Goal: Information Seeking & Learning: Learn about a topic

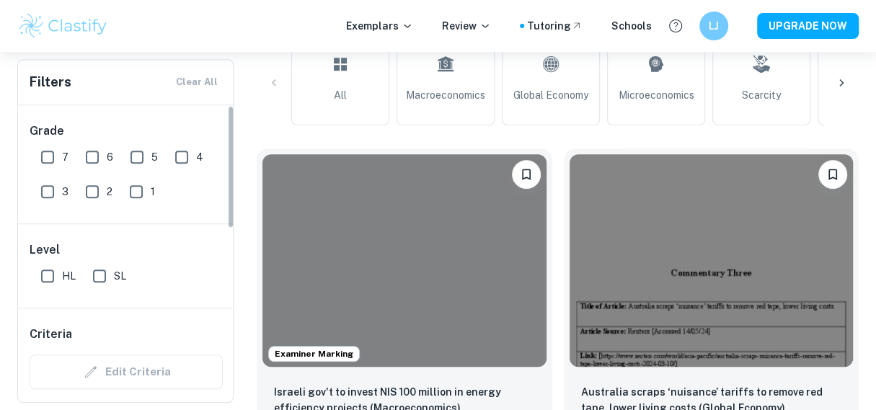
scroll to position [0, 128]
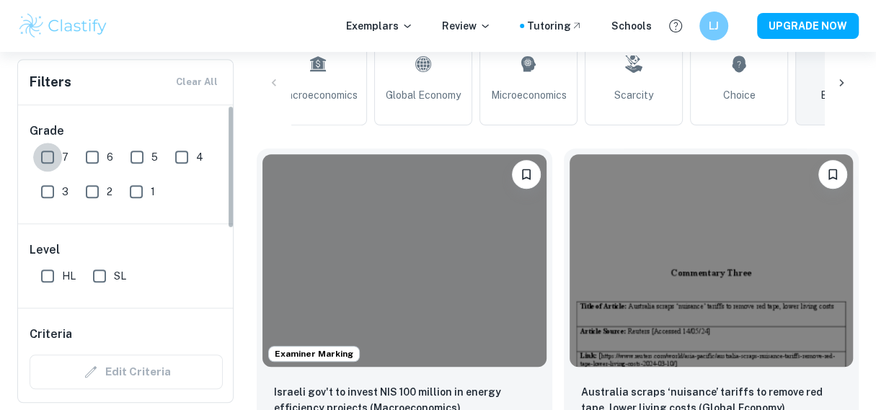
drag, startPoint x: 43, startPoint y: 159, endPoint x: 231, endPoint y: 175, distance: 188.2
click at [45, 160] on input "7" at bounding box center [47, 157] width 29 height 29
checkbox input "true"
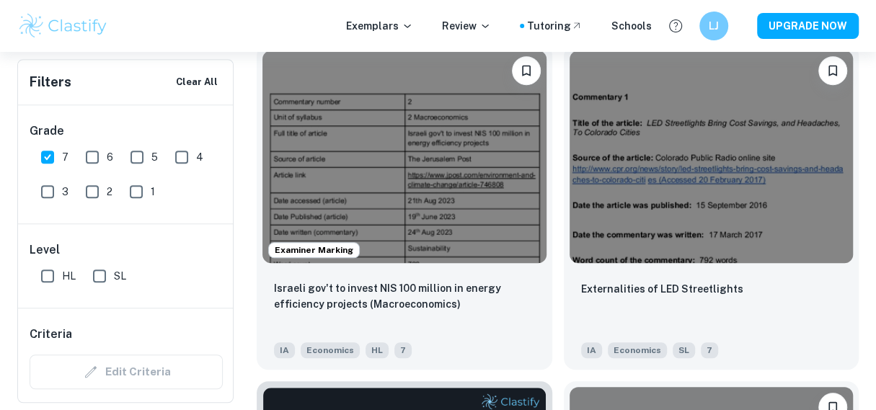
scroll to position [505, 0]
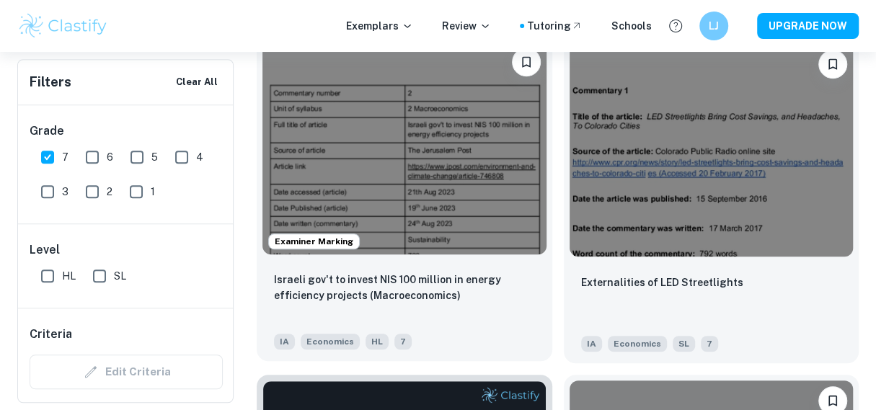
click at [462, 193] on img at bounding box center [405, 148] width 284 height 213
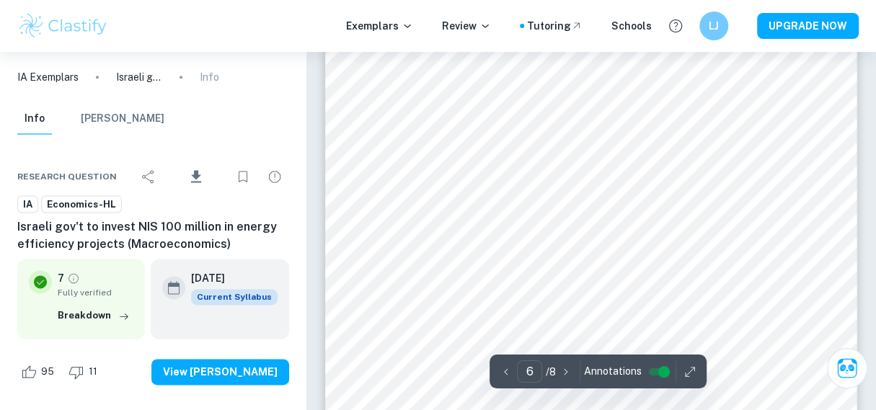
scroll to position [4184, 0]
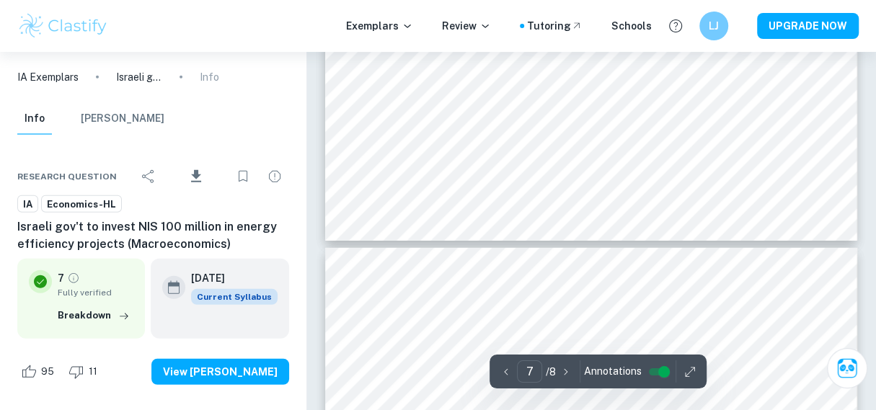
type input "8"
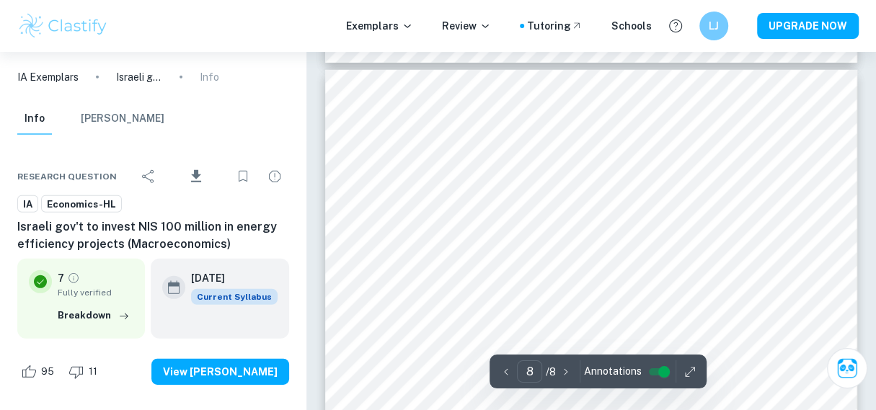
scroll to position [5843, 0]
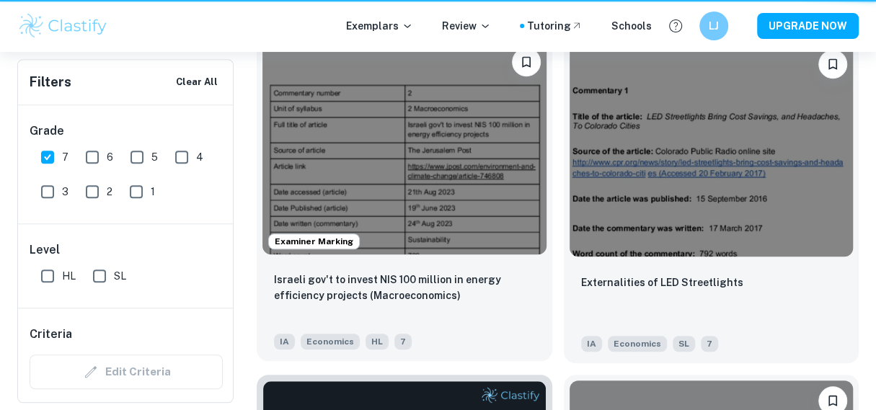
scroll to position [0, 128]
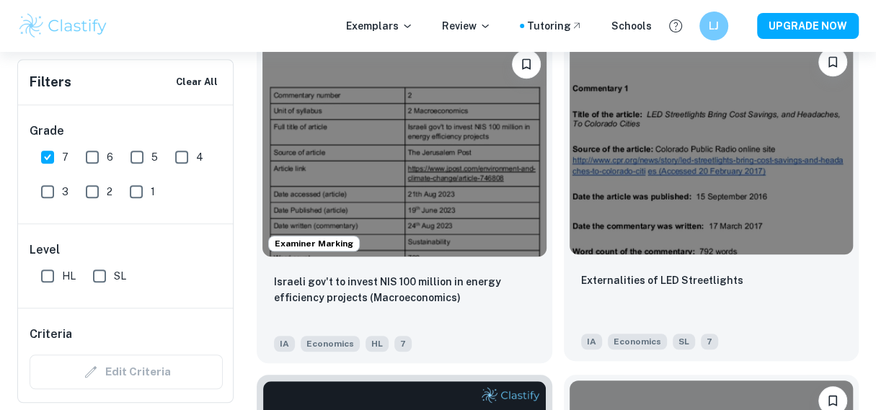
click at [744, 158] on img at bounding box center [712, 148] width 284 height 213
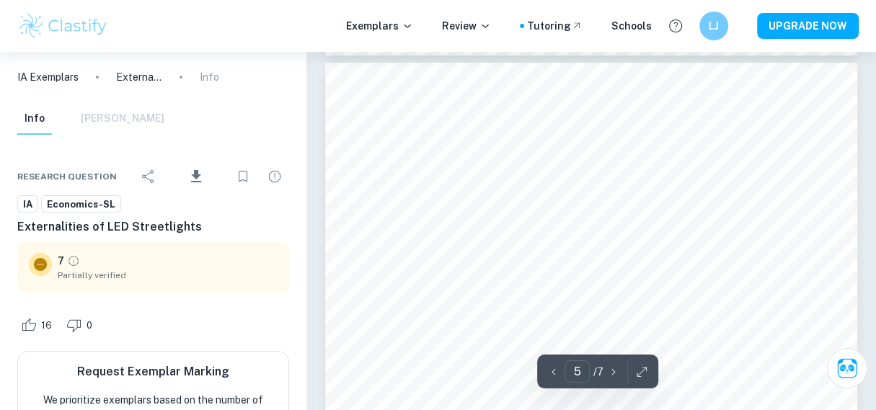
scroll to position [2932, 0]
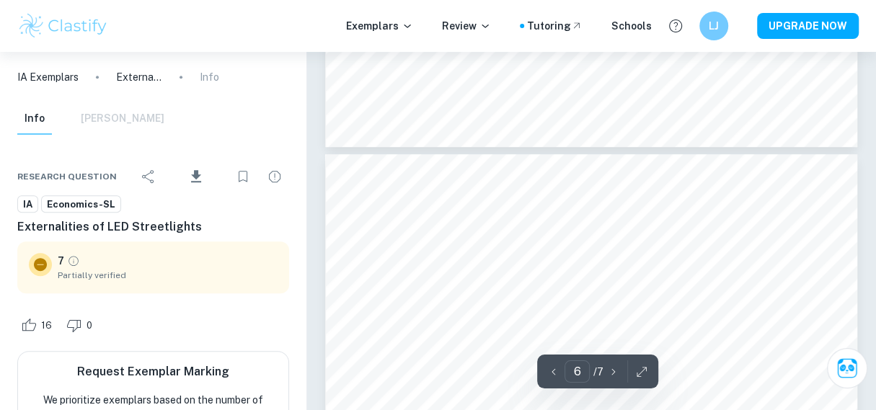
type input "5"
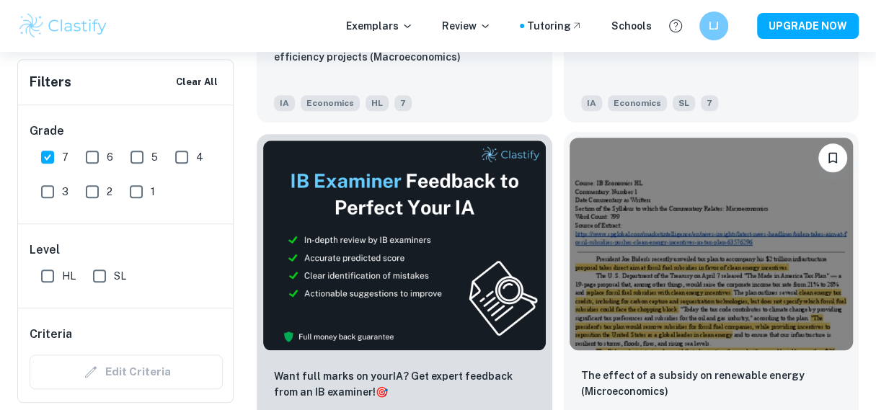
scroll to position [794, 0]
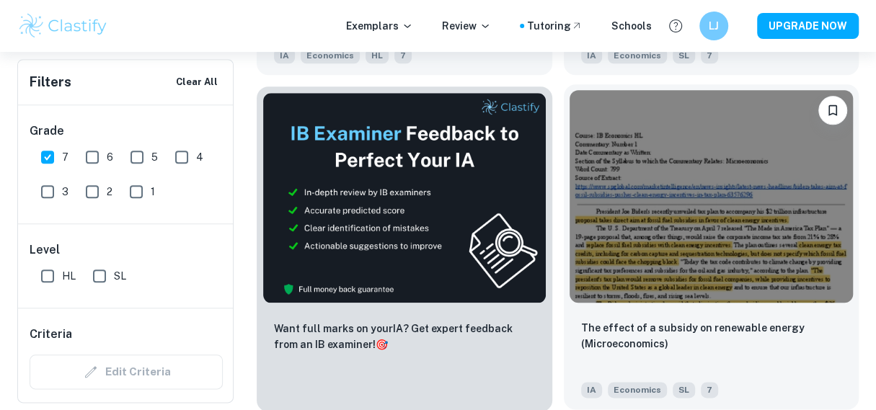
click at [691, 176] on img at bounding box center [712, 196] width 284 height 213
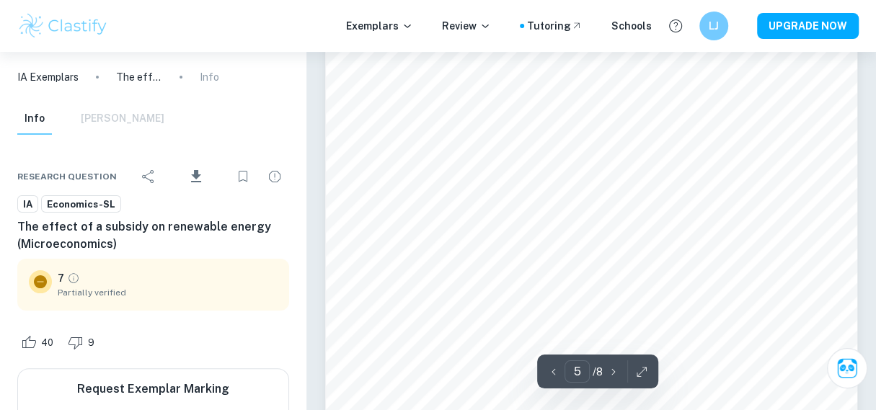
scroll to position [3163, 0]
type input "8"
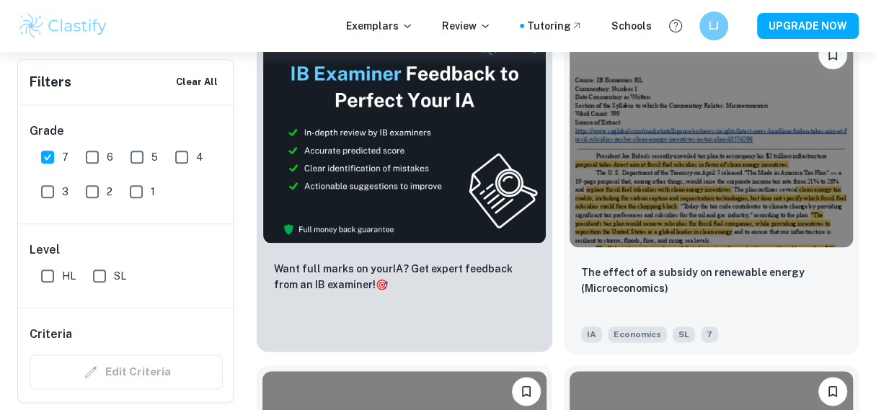
scroll to position [1082, 0]
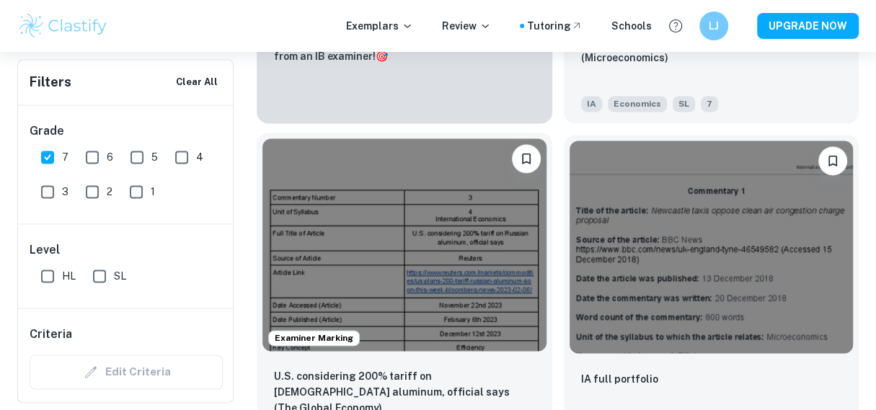
click at [414, 215] on img at bounding box center [405, 245] width 284 height 213
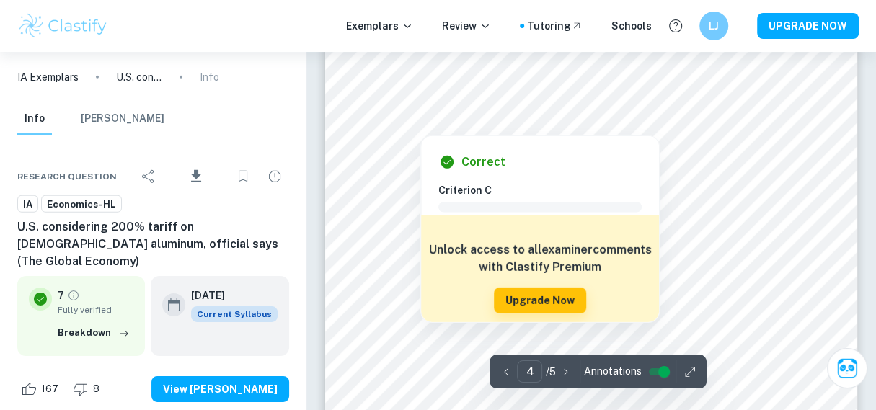
scroll to position [2572, 0]
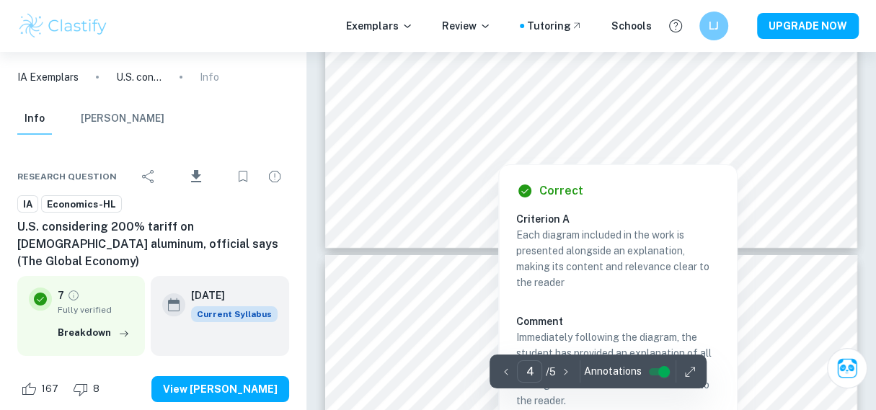
type input "5"
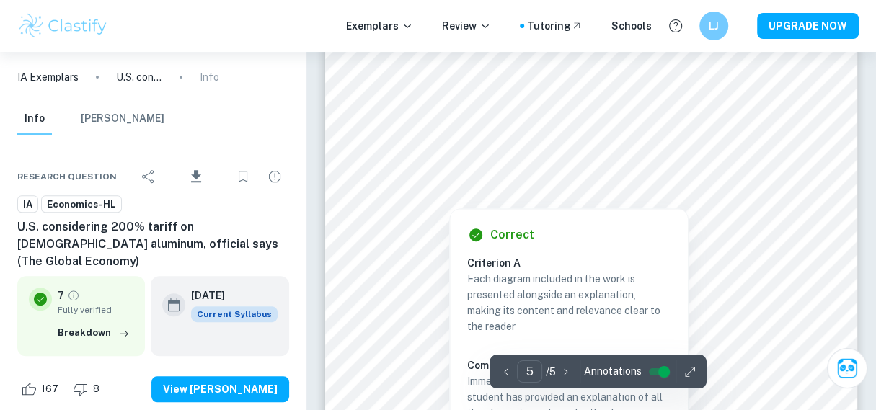
scroll to position [3627, 0]
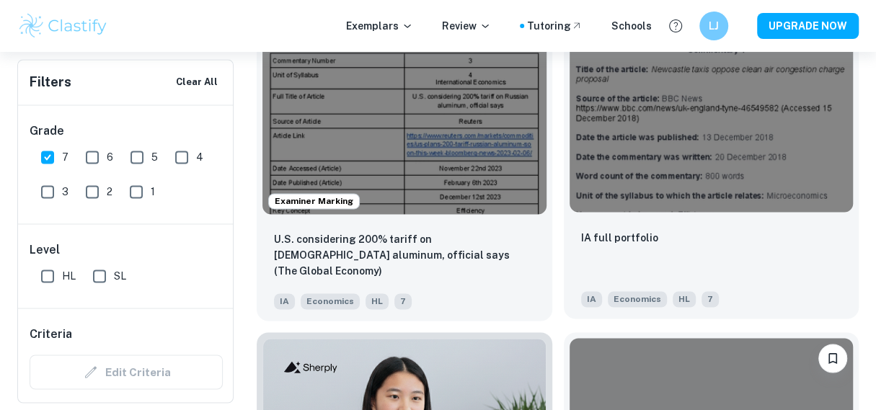
scroll to position [1226, 0]
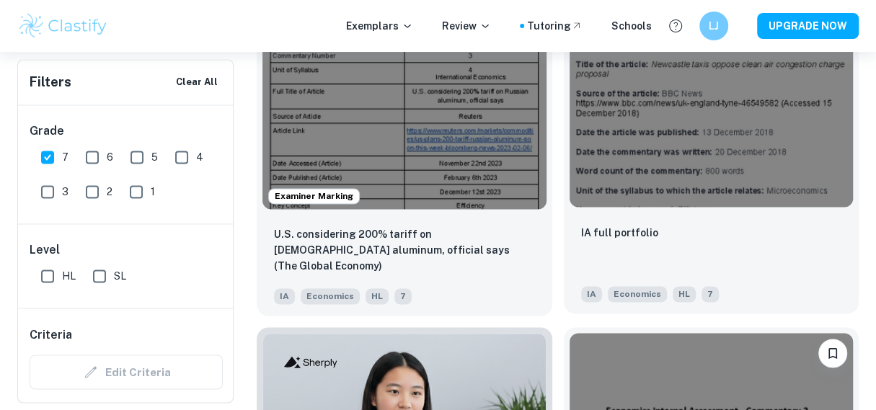
click at [679, 122] on img at bounding box center [712, 100] width 284 height 213
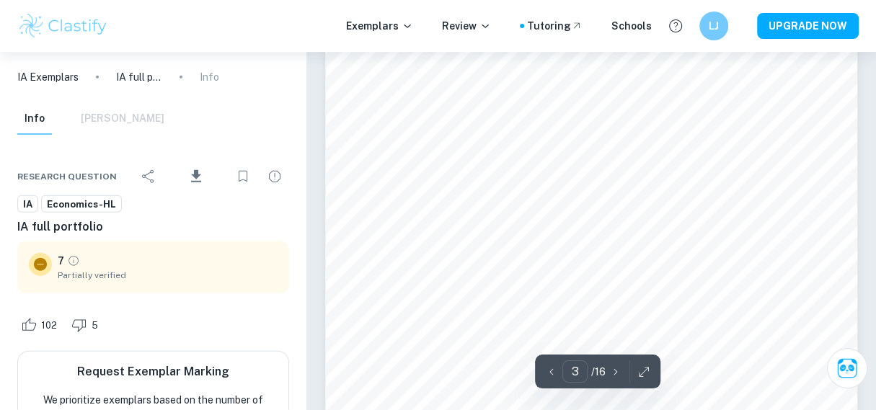
scroll to position [1948, 0]
type input "10"
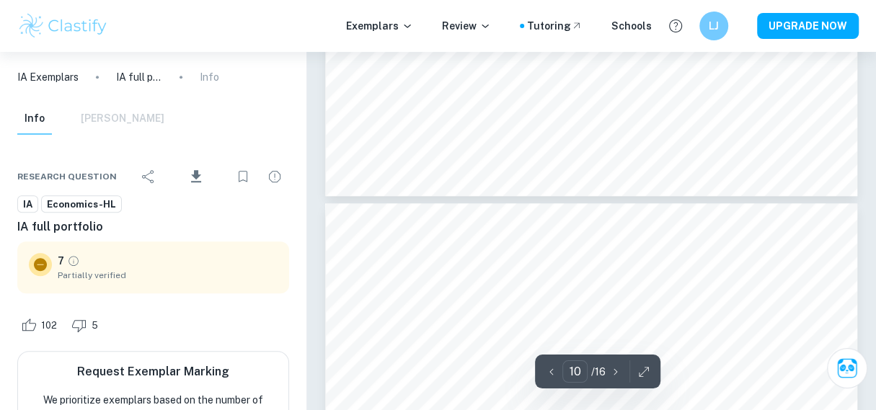
scroll to position [6997, 0]
